Goal: Task Accomplishment & Management: Complete application form

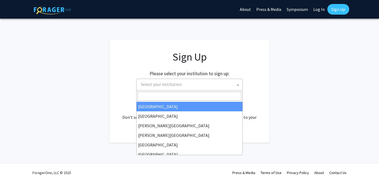
click at [226, 88] on span "Select your institution" at bounding box center [191, 84] width 104 height 11
click at [218, 85] on span "Select your institution" at bounding box center [191, 84] width 104 height 11
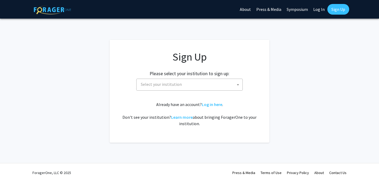
click at [157, 86] on span "Select your institution" at bounding box center [161, 84] width 41 height 5
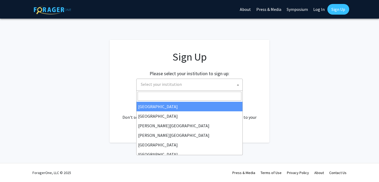
click at [156, 94] on input "Search" at bounding box center [189, 96] width 104 height 9
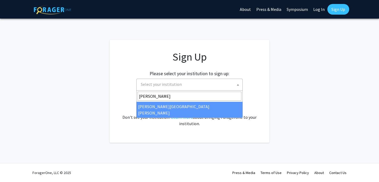
type input "[PERSON_NAME]"
select select "1"
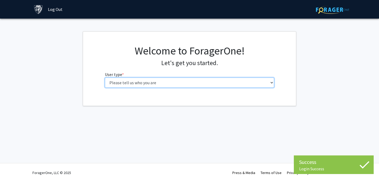
click at [216, 81] on select "Please tell us who you are Undergraduate Student Master's Student Doctoral Cand…" at bounding box center [189, 83] width 169 height 10
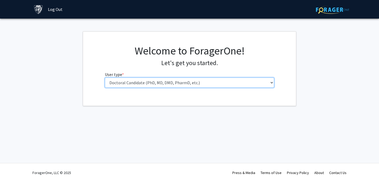
click at [105, 78] on select "Please tell us who you are Undergraduate Student Master's Student Doctoral Cand…" at bounding box center [189, 83] width 169 height 10
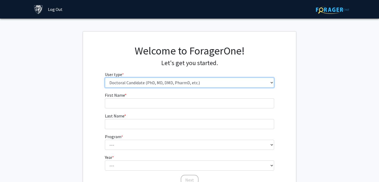
click at [213, 80] on select "Please tell us who you are Undergraduate Student Master's Student Doctoral Cand…" at bounding box center [189, 83] width 169 height 10
select select "2: masters"
click at [105, 78] on select "Please tell us who you are Undergraduate Student Master's Student Doctoral Cand…" at bounding box center [189, 83] width 169 height 10
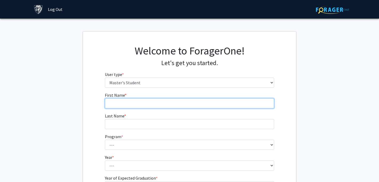
click at [199, 100] on input "First Name * required" at bounding box center [189, 103] width 169 height 10
type input "JIAYU"
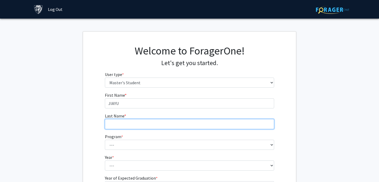
click at [187, 125] on input "Last Name * required" at bounding box center [189, 124] width 169 height 10
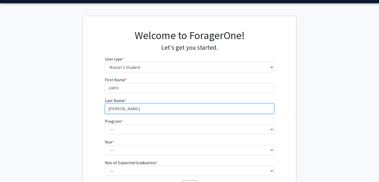
scroll to position [22, 0]
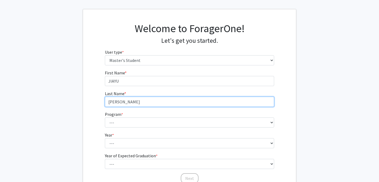
type input "[PERSON_NAME]"
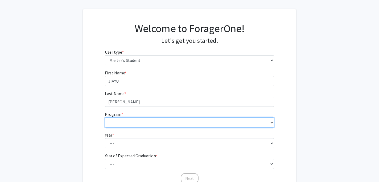
click at [169, 122] on select "--- Anatomy Education Applied and Computational Mathematics Applied Biomedical …" at bounding box center [189, 123] width 169 height 10
select select "93: 79"
click at [105, 118] on select "--- Anatomy Education Applied and Computational Mathematics Applied Biomedical …" at bounding box center [189, 123] width 169 height 10
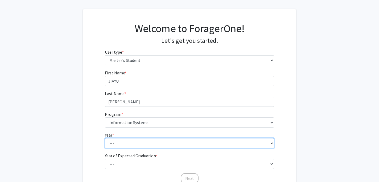
click at [149, 140] on select "--- First Year Second Year" at bounding box center [189, 143] width 169 height 10
select select "1: first_year"
click at [105, 138] on select "--- First Year Second Year" at bounding box center [189, 143] width 169 height 10
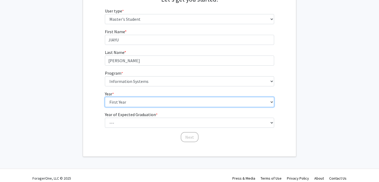
scroll to position [65, 0]
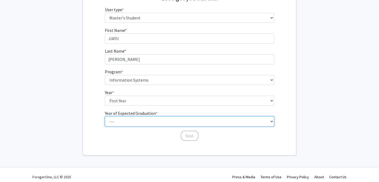
click at [153, 124] on select "--- 2025 2026 2027 2028 2029 2030 2031 2032 2033 2034" at bounding box center [189, 121] width 169 height 10
select select "2: 2026"
click at [105, 116] on select "--- 2025 2026 2027 2028 2029 2030 2031 2032 2033 2034" at bounding box center [189, 121] width 169 height 10
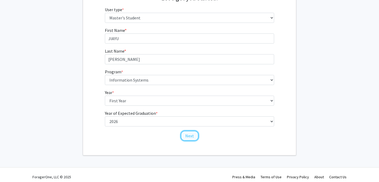
click at [183, 137] on button "Next" at bounding box center [190, 136] width 18 height 10
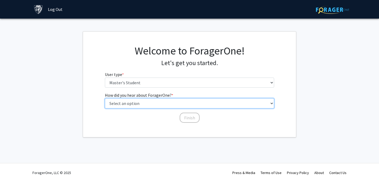
click at [182, 102] on select "Select an option Peer/student recommendation Faculty/staff recommendation Unive…" at bounding box center [189, 103] width 169 height 10
select select "3: university_website"
click at [105, 98] on select "Select an option Peer/student recommendation Faculty/staff recommendation Unive…" at bounding box center [189, 103] width 169 height 10
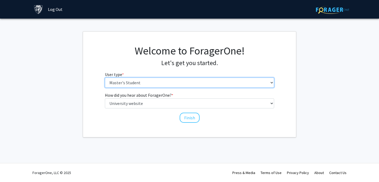
click at [181, 84] on select "Please tell us who you are Undergraduate Student Master's Student Doctoral Cand…" at bounding box center [189, 83] width 169 height 10
click at [105, 78] on select "Please tell us who you are Undergraduate Student Master's Student Doctoral Cand…" at bounding box center [189, 83] width 169 height 10
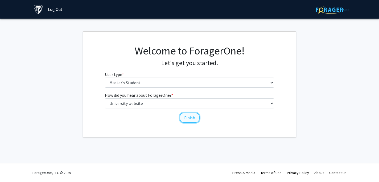
click at [186, 118] on button "Finish" at bounding box center [190, 118] width 20 height 10
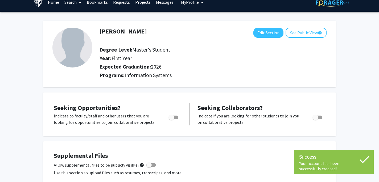
scroll to position [8, 0]
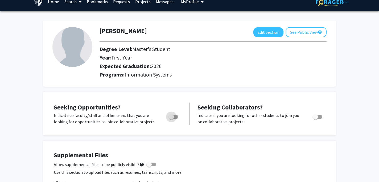
click at [176, 118] on span "Toggle" at bounding box center [174, 117] width 10 height 4
click at [171, 119] on input "Are you actively seeking opportunities?" at bounding box center [171, 119] width 0 height 0
checkbox input "true"
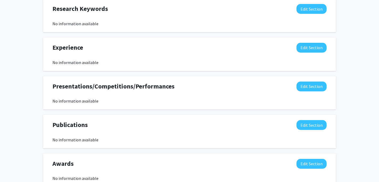
scroll to position [0, 0]
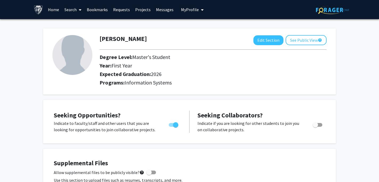
click at [143, 13] on link "Projects" at bounding box center [142, 9] width 21 height 19
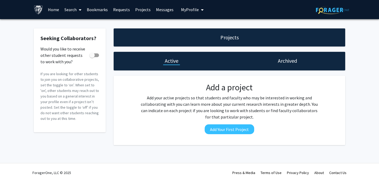
click at [328, 9] on img at bounding box center [332, 10] width 33 height 8
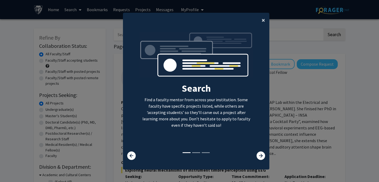
click at [265, 21] on button "×" at bounding box center [263, 20] width 12 height 15
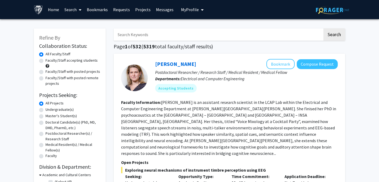
click at [141, 86] on div at bounding box center [134, 78] width 27 height 27
click at [45, 60] on label "Faculty/Staff accepting students" at bounding box center [71, 61] width 52 height 6
click at [45, 60] on input "Faculty/Staff accepting students" at bounding box center [46, 59] width 3 height 3
radio input "true"
click at [45, 115] on label "Master's Student(s)" at bounding box center [60, 116] width 31 height 6
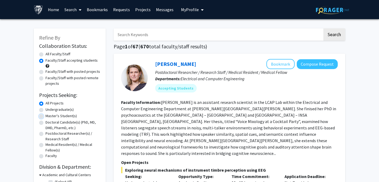
click at [45, 115] on input "Master's Student(s)" at bounding box center [46, 114] width 3 height 3
radio input "true"
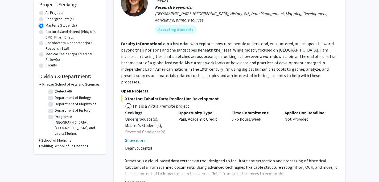
scroll to position [90, 0]
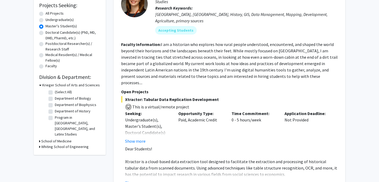
click at [54, 139] on h3 "School of Medicine" at bounding box center [56, 142] width 30 height 6
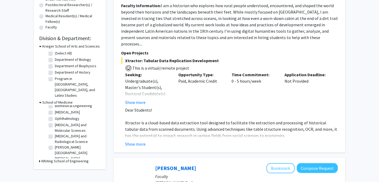
scroll to position [14, 0]
click at [47, 159] on h3 "Whiting School of Engineering" at bounding box center [64, 162] width 47 height 6
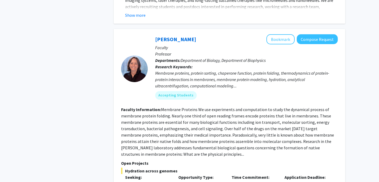
scroll to position [489, 0]
